Goal: Task Accomplishment & Management: Use online tool/utility

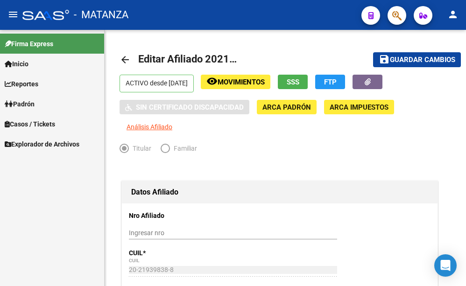
scroll to position [238, 0]
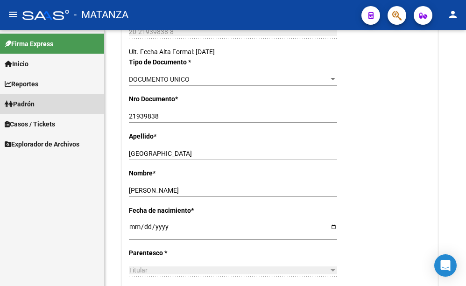
click at [35, 105] on span "Padrón" at bounding box center [20, 104] width 30 height 10
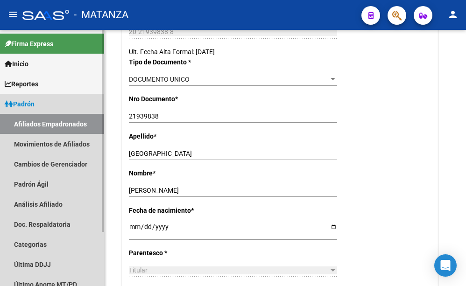
click at [35, 103] on span "Padrón" at bounding box center [20, 104] width 30 height 10
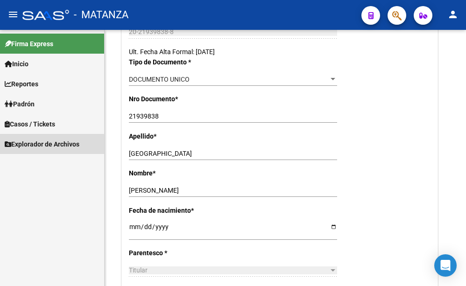
click at [30, 146] on span "Explorador de Archivos" at bounding box center [42, 144] width 75 height 10
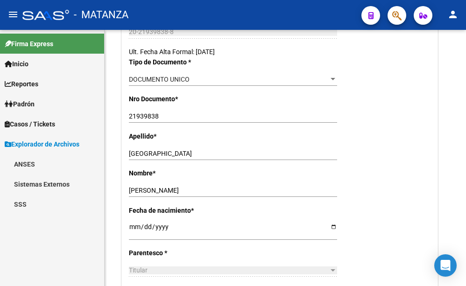
click at [27, 203] on link "SSS" at bounding box center [52, 204] width 104 height 20
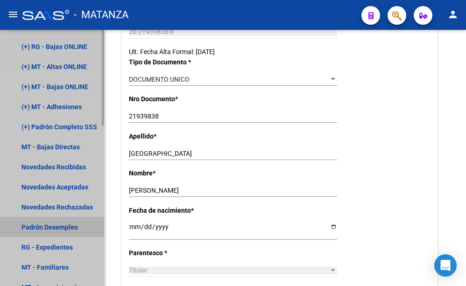
click at [52, 226] on link "Padrón Desempleo" at bounding box center [52, 227] width 104 height 20
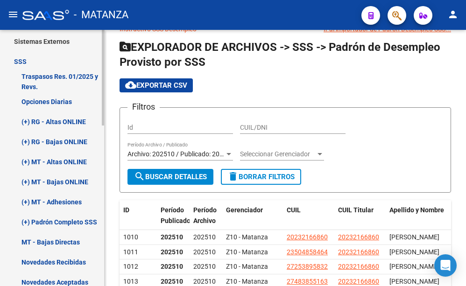
scroll to position [95, 0]
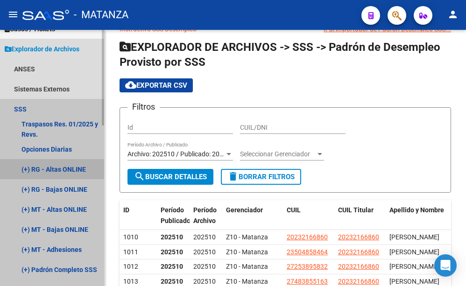
click at [57, 168] on link "(+) RG - Altas ONLINE" at bounding box center [52, 169] width 104 height 20
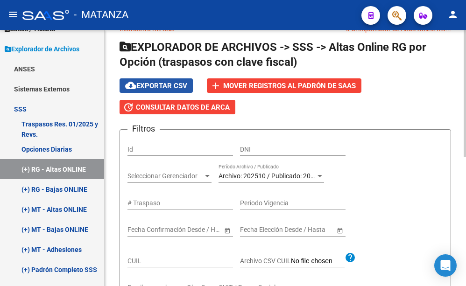
click at [176, 80] on button "cloud_download Exportar CSV" at bounding box center [155, 85] width 73 height 14
click at [198, 78] on div "cloud_download Exportar CSV add Mover registros al PADRÓN de SAAS update Consul…" at bounding box center [284, 96] width 331 height 36
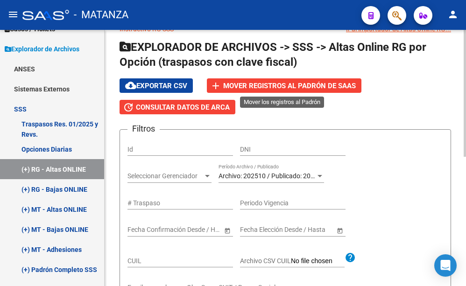
click at [225, 84] on span "Mover registros al PADRÓN de SAAS" at bounding box center [289, 86] width 133 height 8
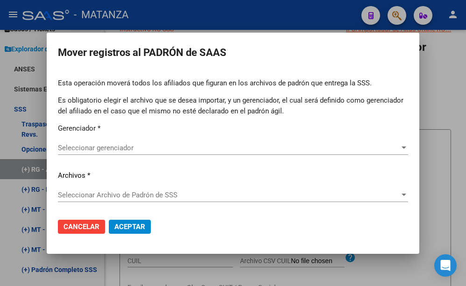
click at [231, 13] on div at bounding box center [233, 143] width 466 height 286
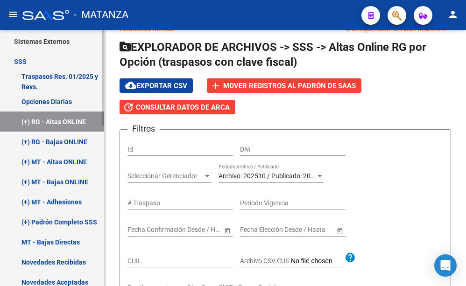
scroll to position [190, 0]
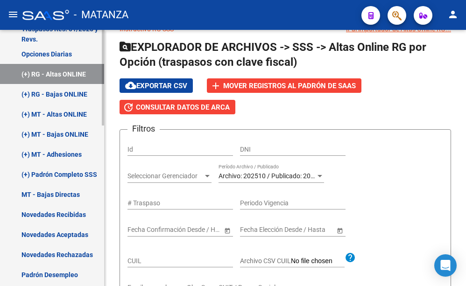
click at [41, 175] on link "(+) Padrón Completo SSS" at bounding box center [52, 174] width 104 height 20
